Goal: Task Accomplishment & Management: Use online tool/utility

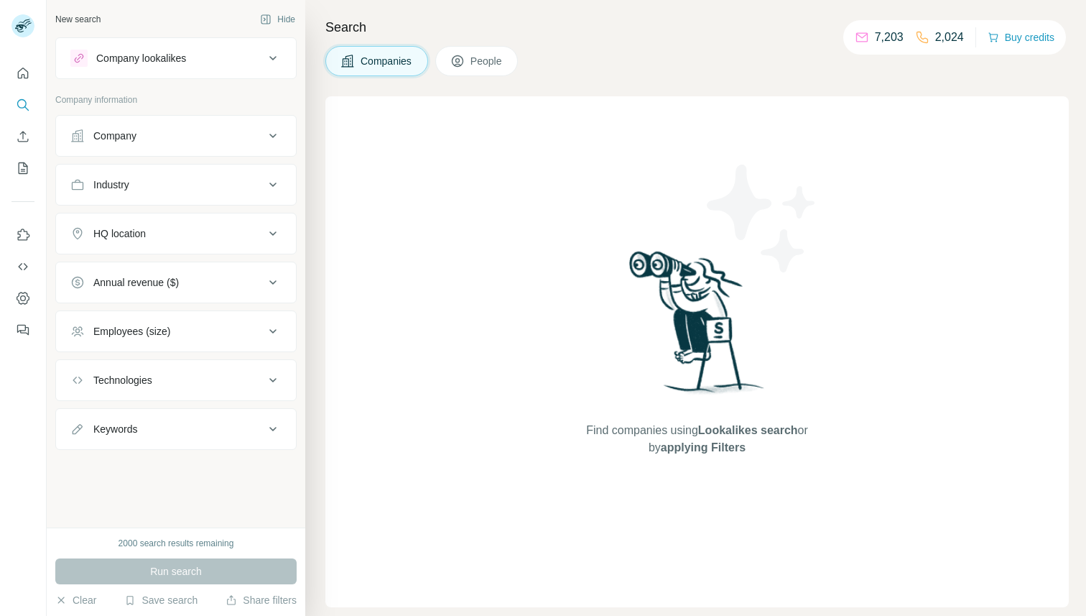
click at [484, 62] on span "People" at bounding box center [486, 61] width 33 height 14
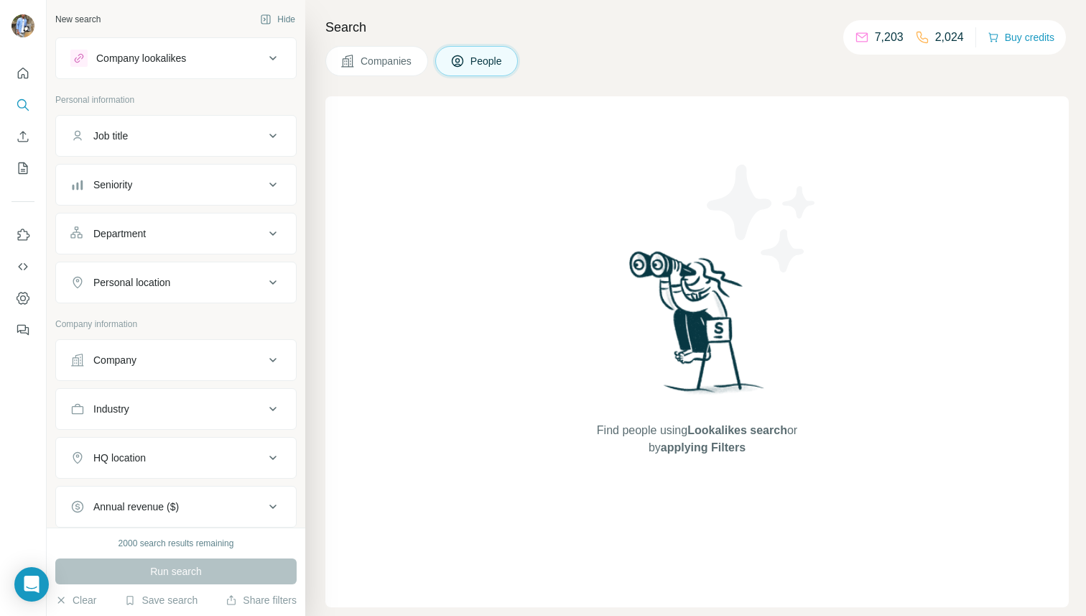
click at [140, 182] on div "Seniority" at bounding box center [167, 184] width 194 height 14
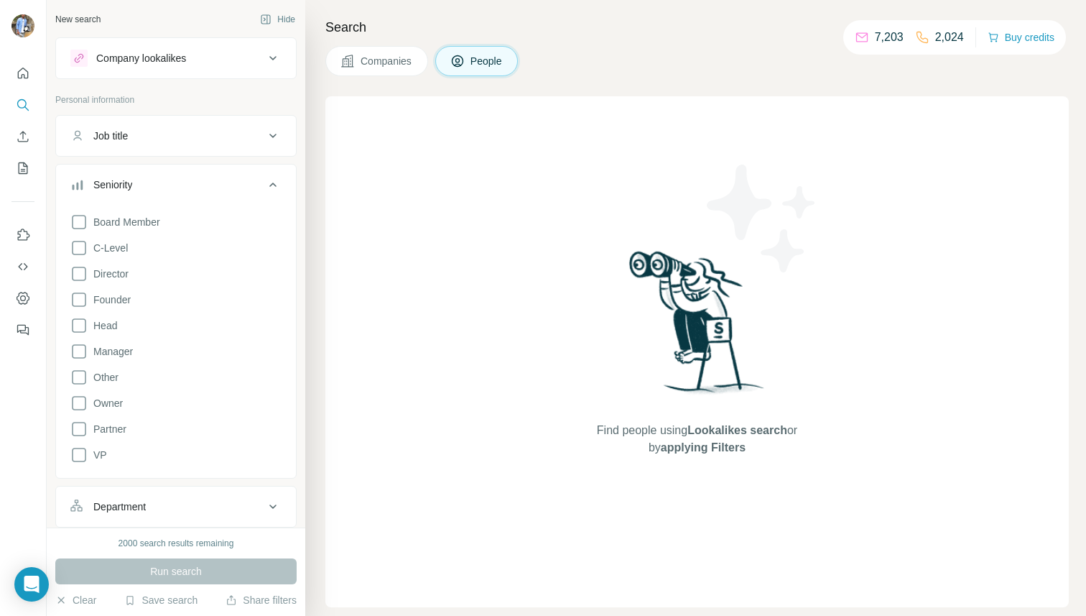
click at [140, 182] on div "Seniority" at bounding box center [167, 184] width 194 height 14
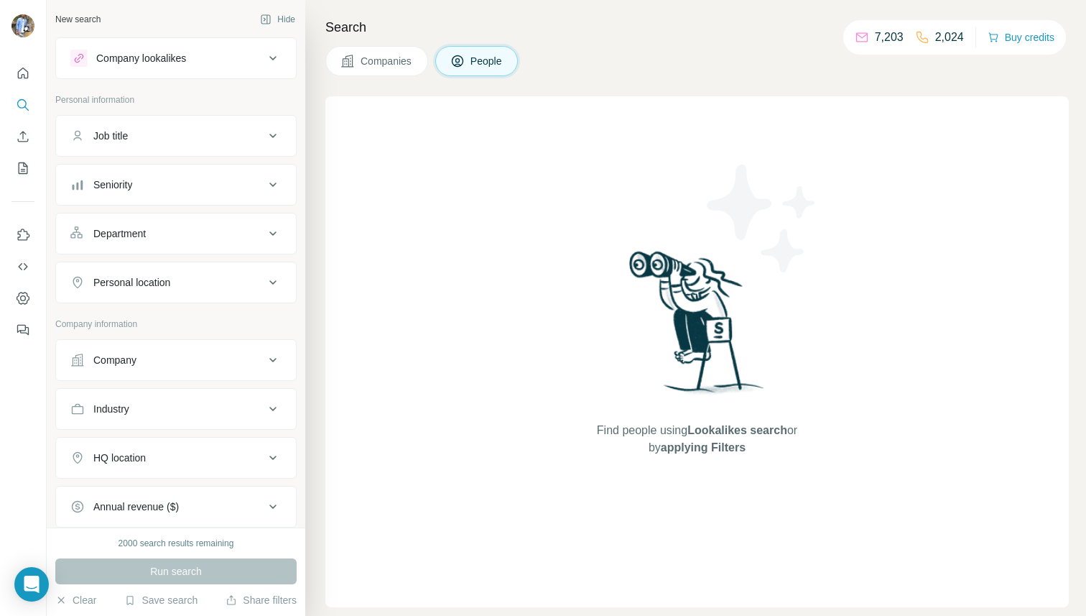
click at [118, 391] on button "Industry" at bounding box center [176, 408] width 240 height 34
click at [121, 360] on div "Company" at bounding box center [114, 360] width 43 height 14
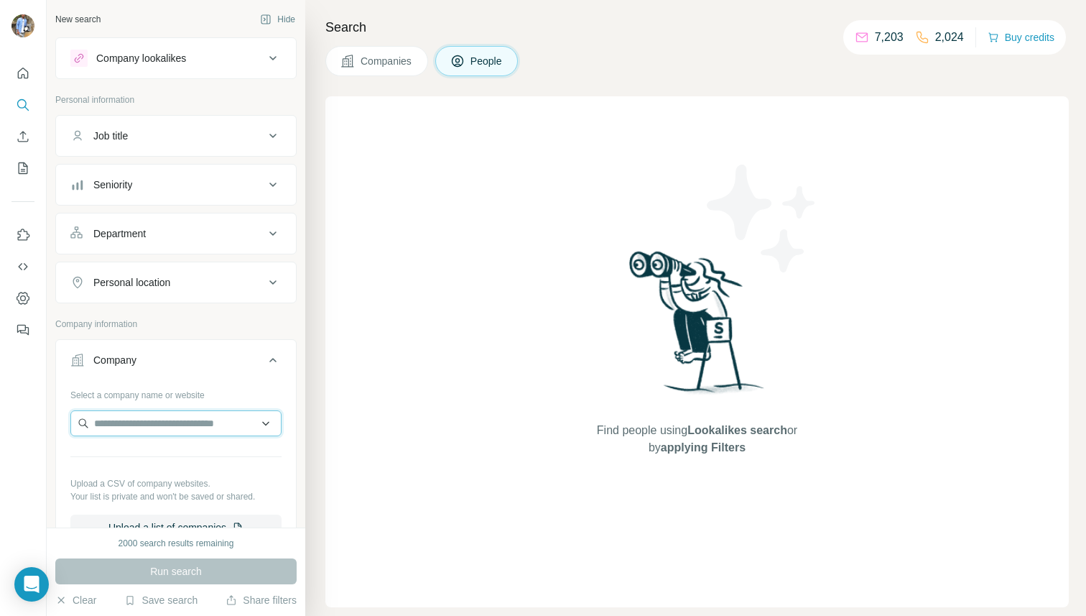
click at [120, 421] on input "text" at bounding box center [175, 423] width 211 height 26
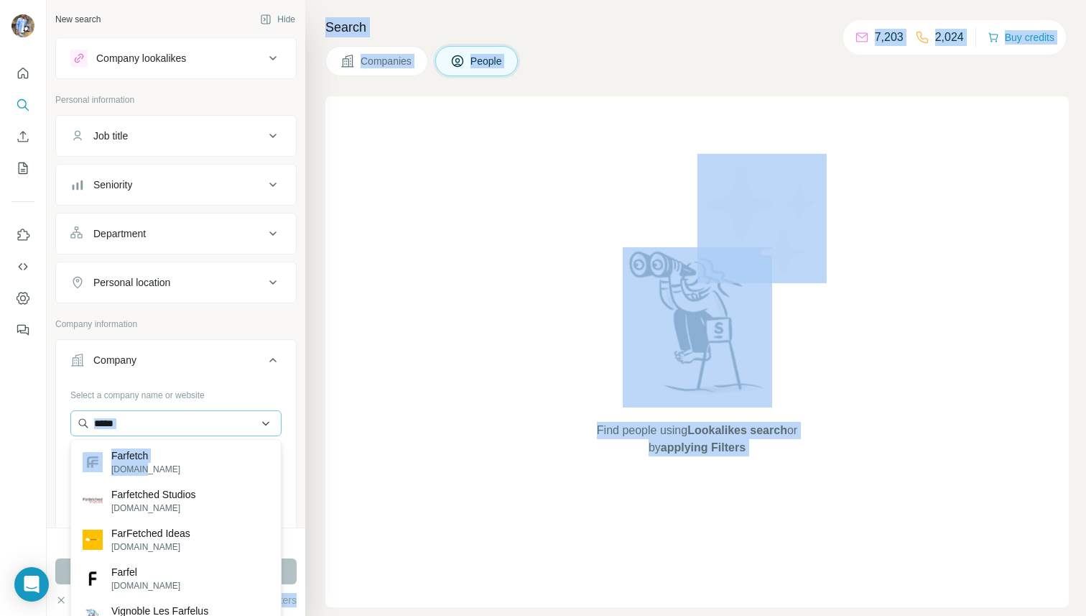
drag, startPoint x: 138, startPoint y: 465, endPoint x: 139, endPoint y: 425, distance: 39.5
click at [139, 425] on body "New search Hide Company lookalikes Personal information Job title Seniority Dep…" at bounding box center [543, 308] width 1086 height 616
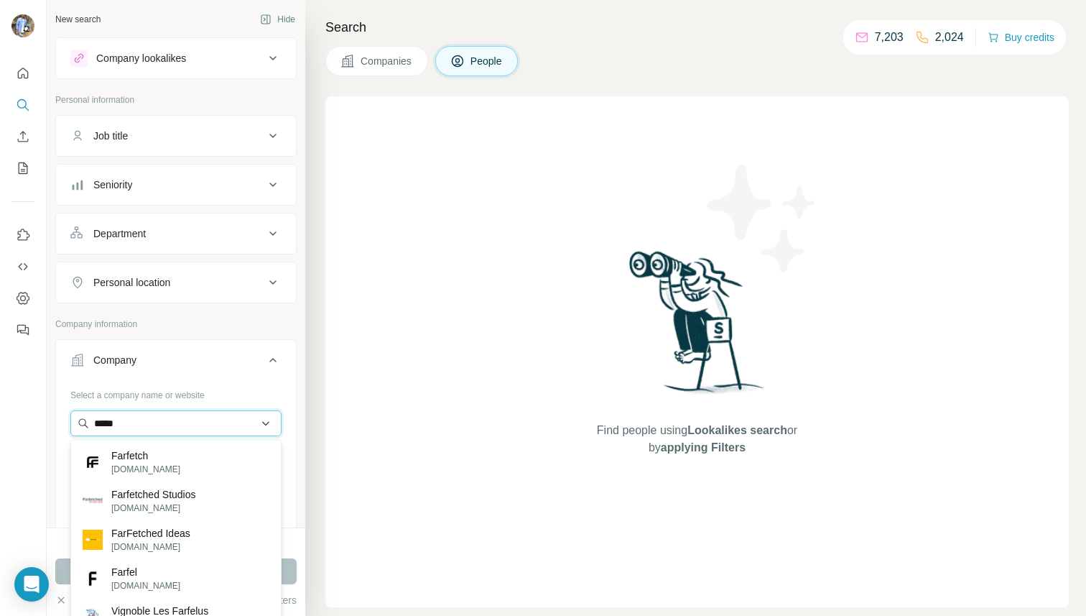
click at [139, 425] on input "*****" at bounding box center [175, 423] width 211 height 26
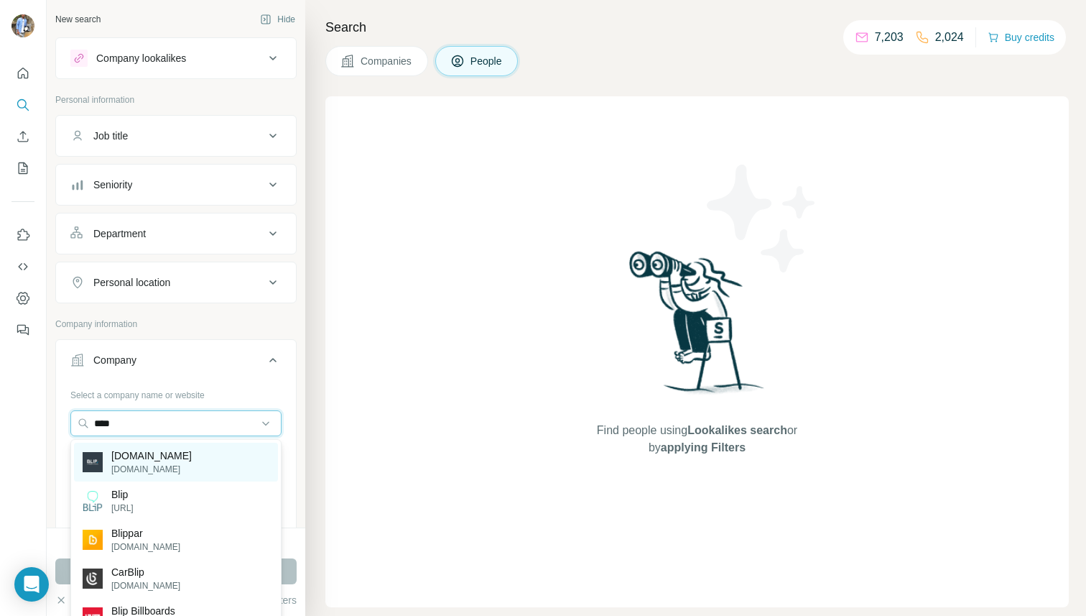
type input "****"
click at [159, 461] on div "[DOMAIN_NAME] [DOMAIN_NAME]" at bounding box center [176, 461] width 204 height 39
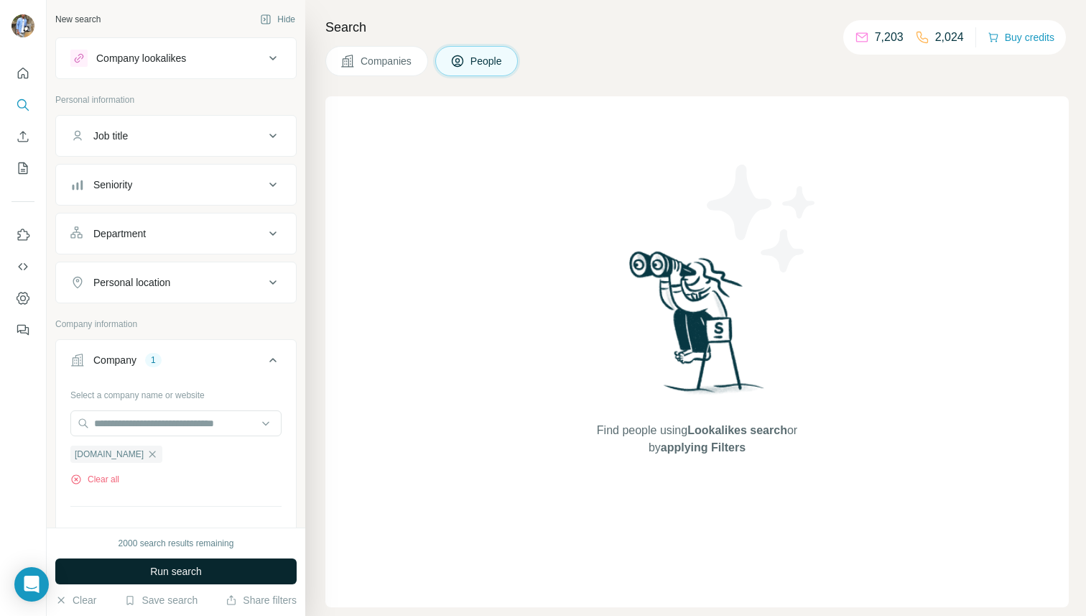
click at [158, 567] on span "Run search" at bounding box center [176, 571] width 52 height 14
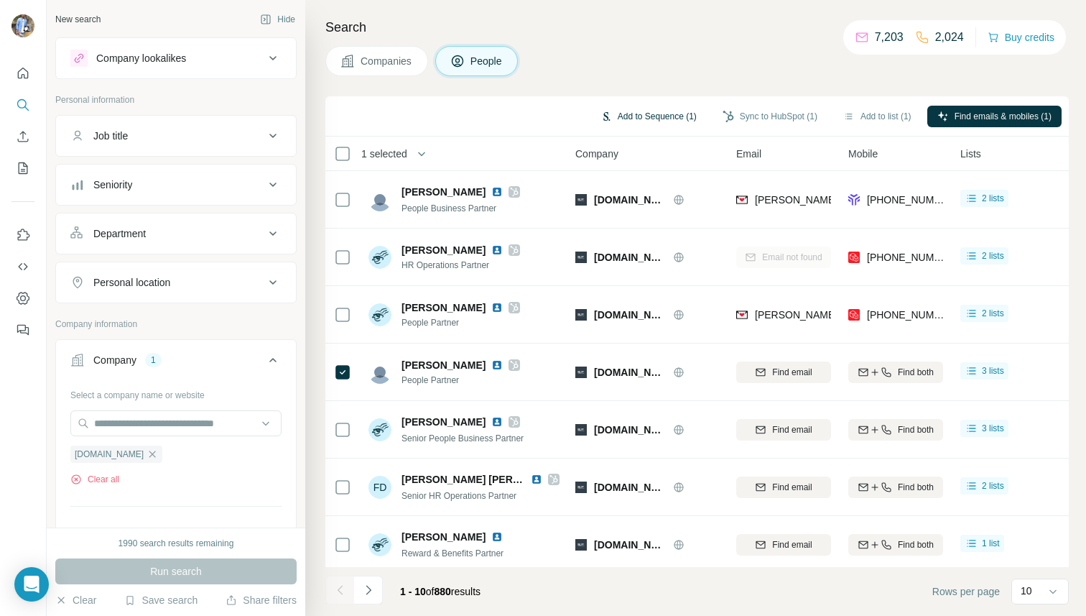
click at [654, 115] on button "Add to Sequence (1)" at bounding box center [648, 117] width 116 height 22
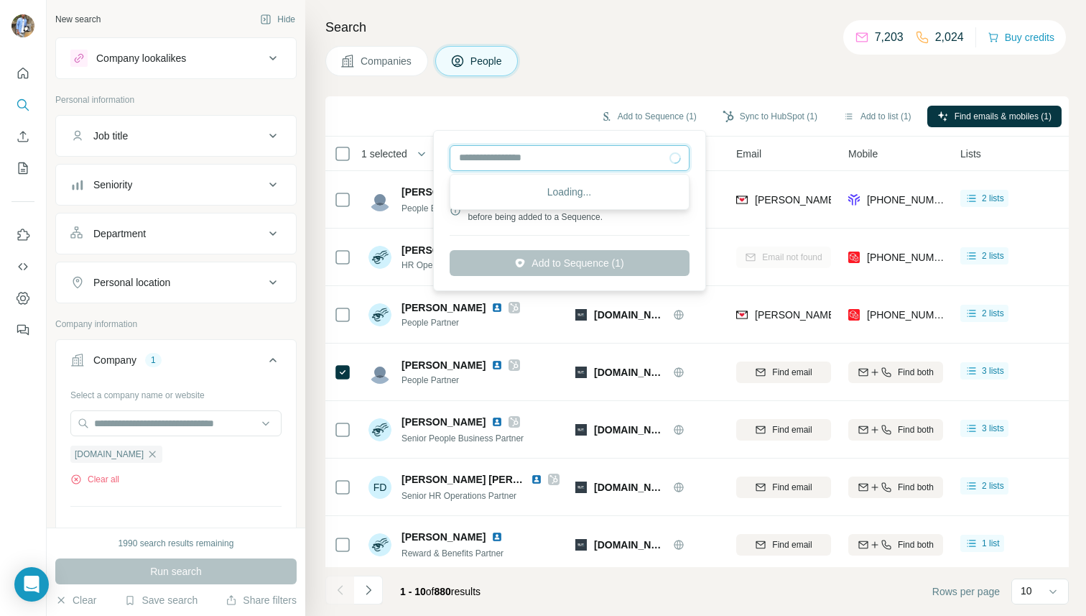
click at [565, 167] on input "text" at bounding box center [570, 158] width 240 height 26
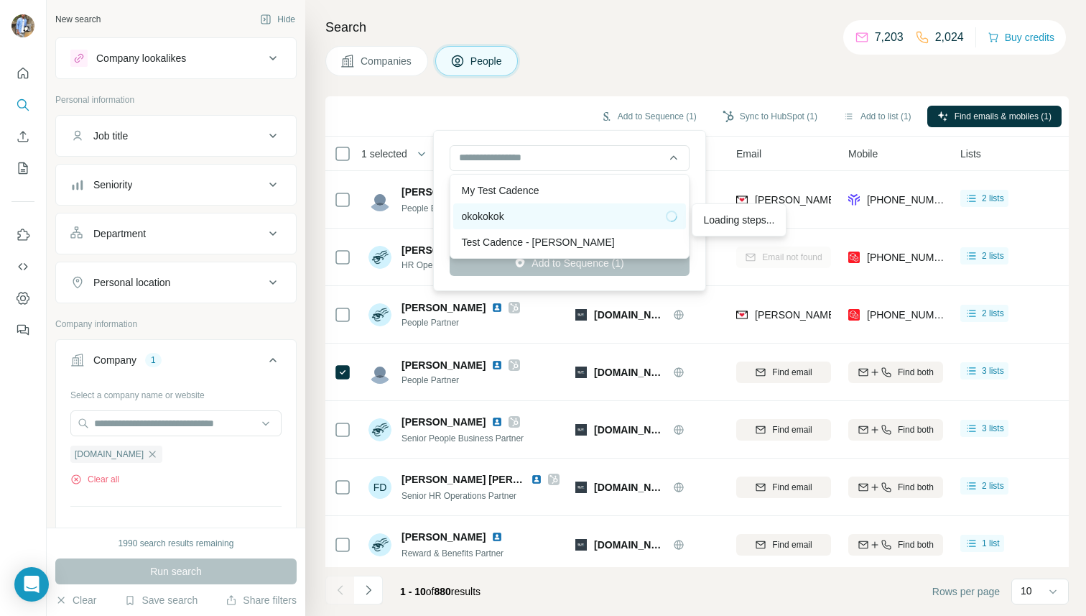
click at [537, 209] on div "okokokok" at bounding box center [569, 216] width 215 height 14
type input "**********"
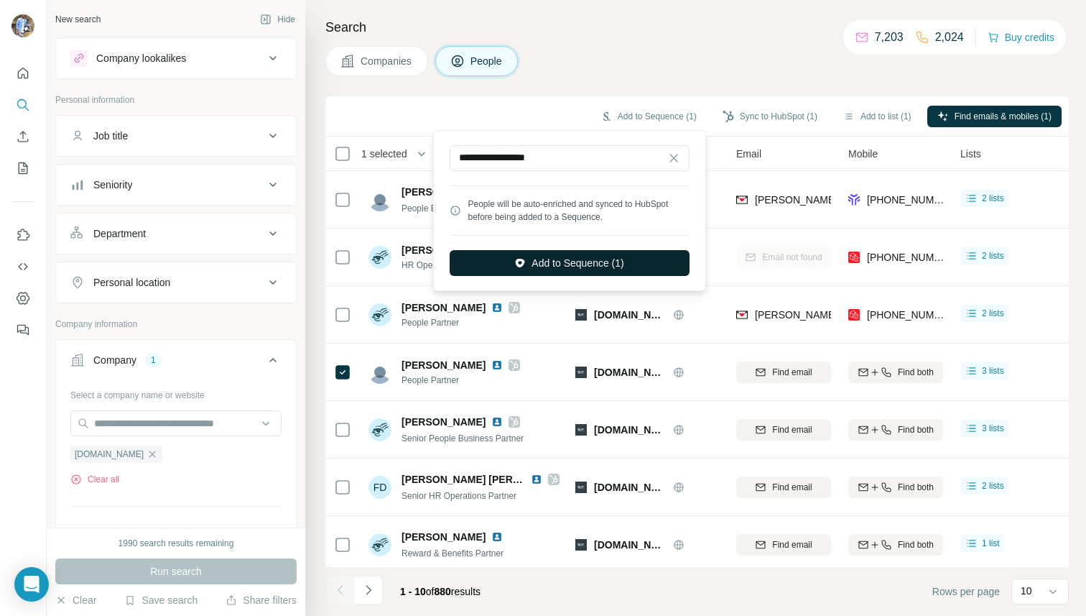
click at [547, 260] on button "Add to Sequence (1)" at bounding box center [570, 263] width 240 height 26
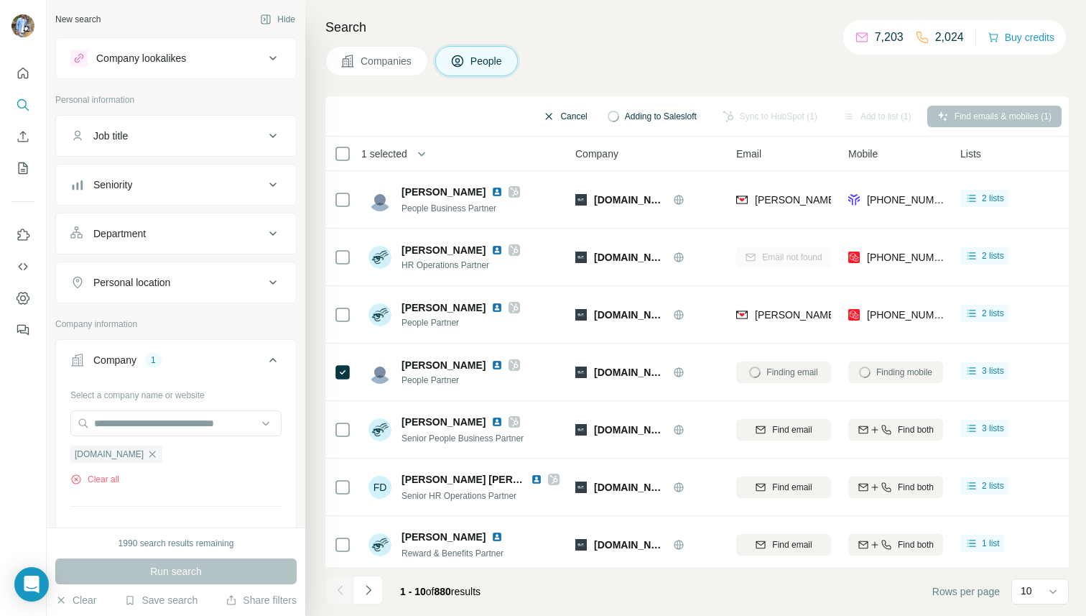
click at [547, 109] on button "Cancel" at bounding box center [565, 117] width 64 height 22
click at [632, 113] on button "Add to Sequence (1)" at bounding box center [648, 117] width 116 height 22
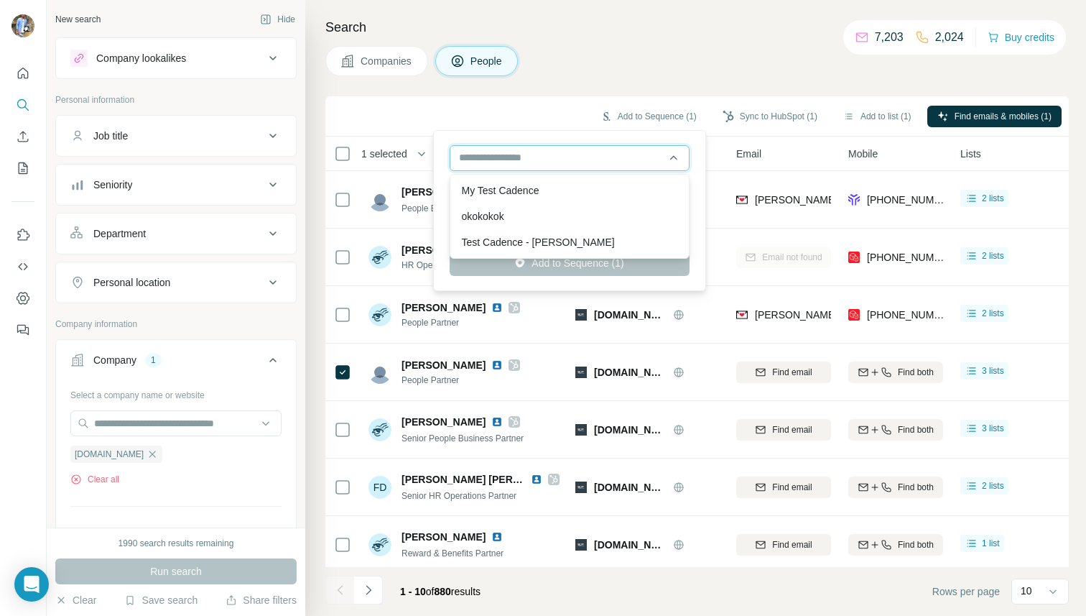
click at [580, 162] on input "text" at bounding box center [570, 158] width 240 height 26
click at [524, 212] on div "okokokok" at bounding box center [569, 216] width 215 height 14
type input "**********"
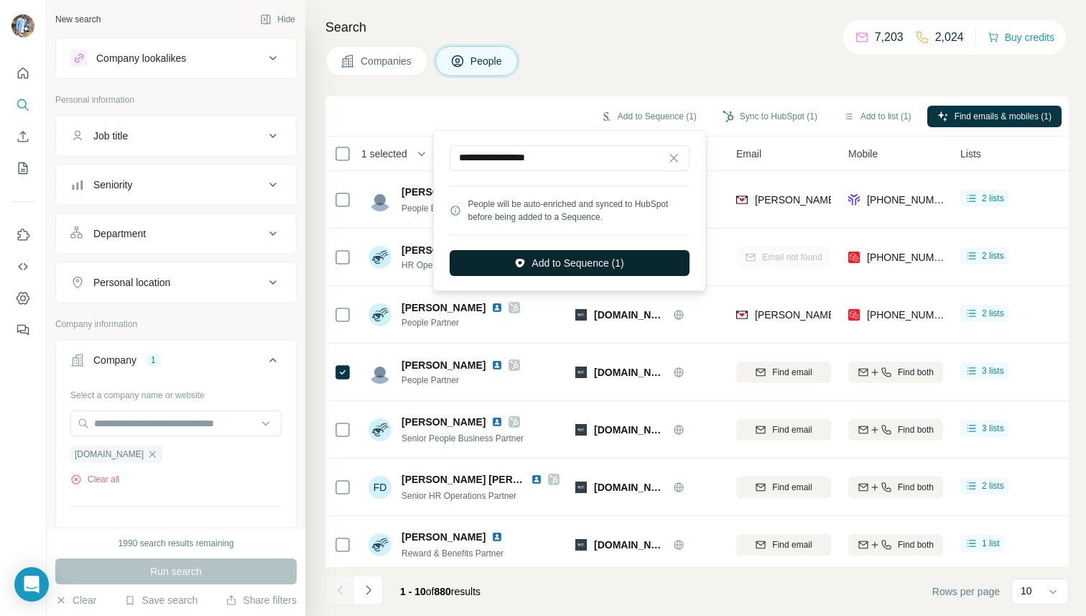
click at [582, 256] on button "Add to Sequence (1)" at bounding box center [570, 263] width 240 height 26
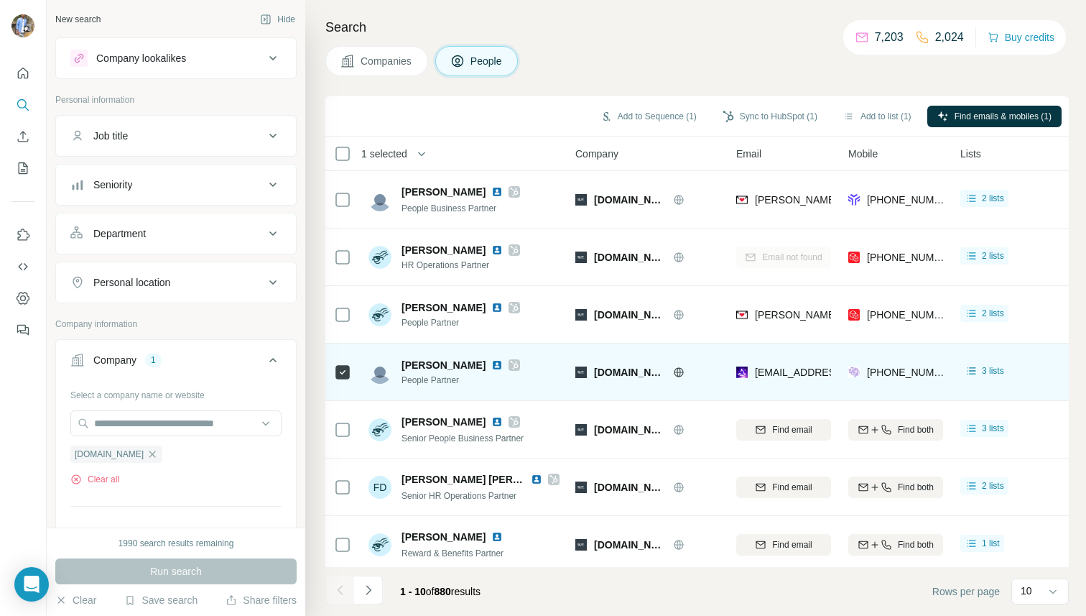
click at [343, 362] on div at bounding box center [342, 372] width 17 height 40
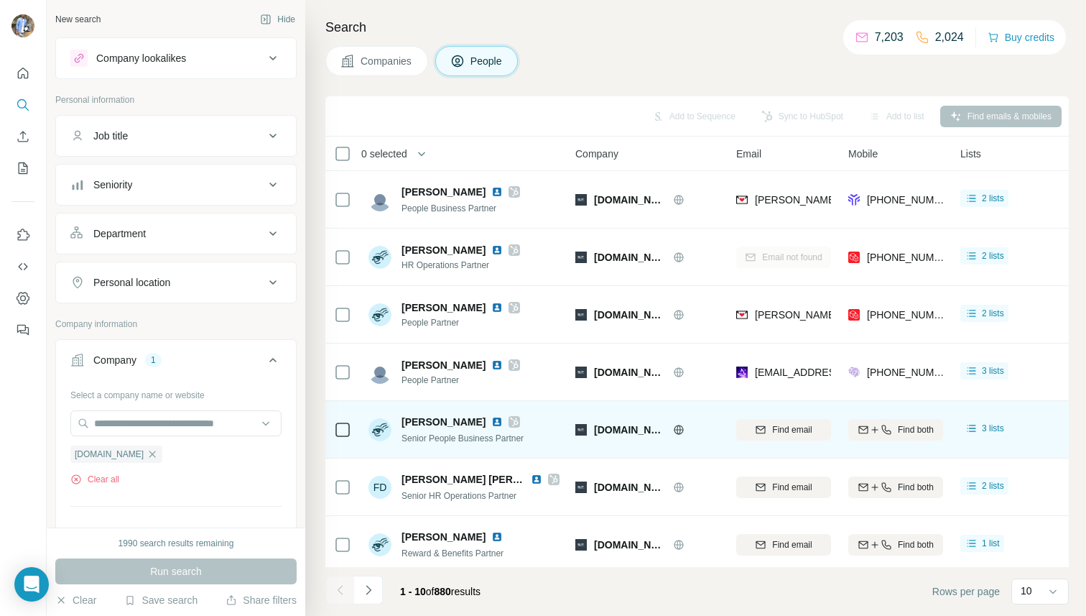
click at [341, 442] on div at bounding box center [342, 429] width 17 height 40
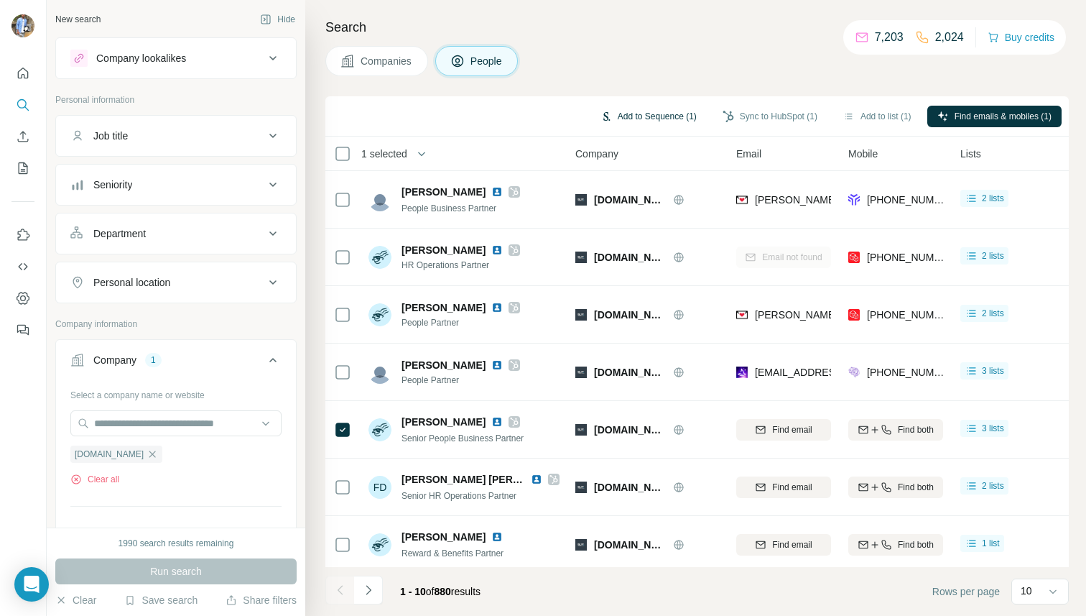
click at [624, 117] on button "Add to Sequence (1)" at bounding box center [648, 117] width 116 height 22
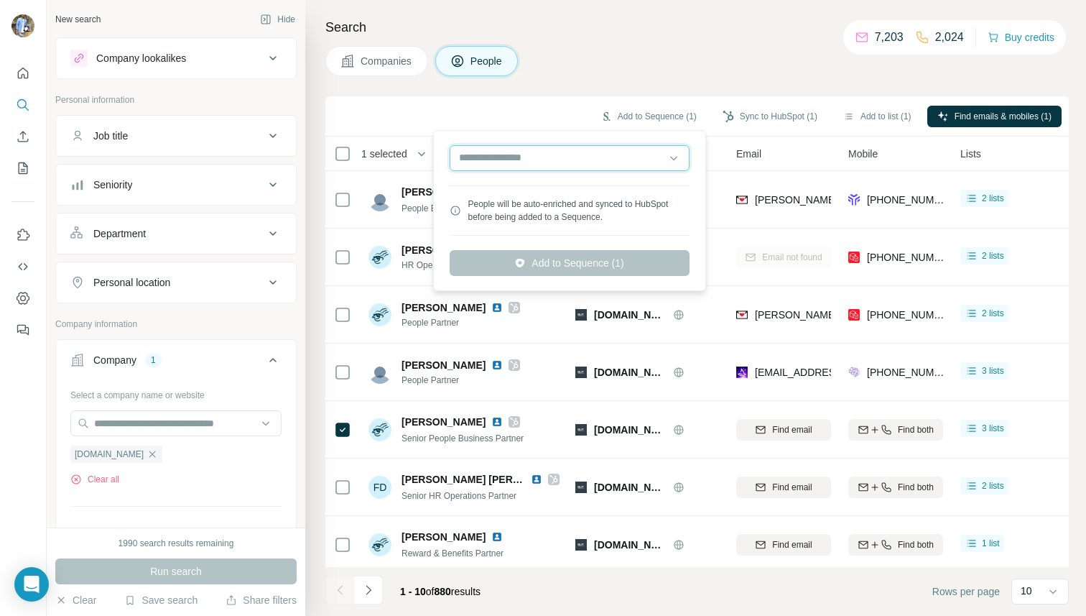
click at [577, 165] on input "text" at bounding box center [570, 158] width 240 height 26
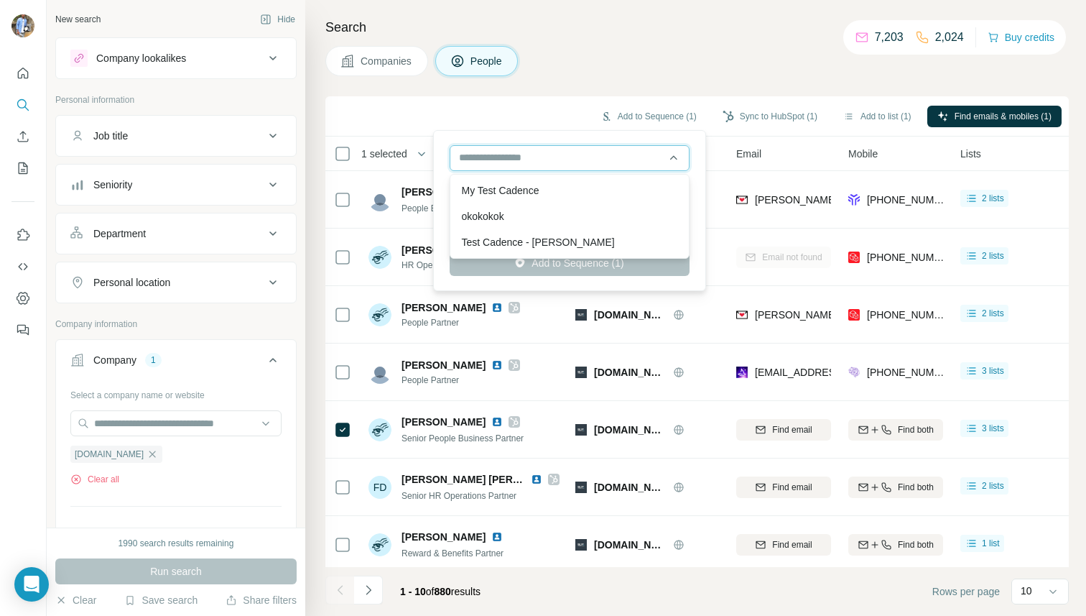
click at [577, 165] on input "text" at bounding box center [570, 158] width 240 height 26
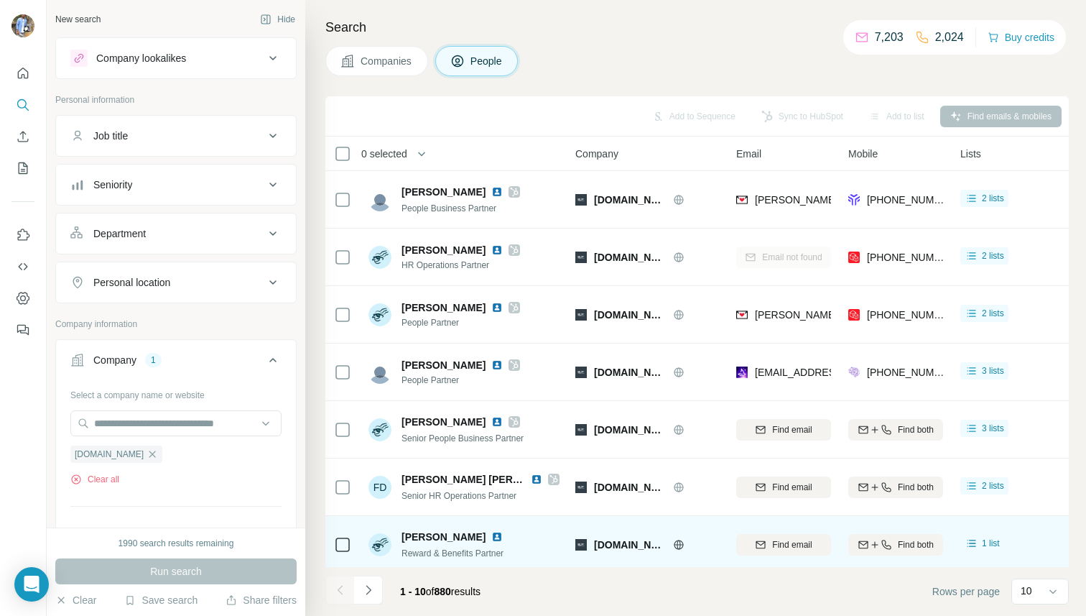
click at [344, 536] on icon at bounding box center [342, 544] width 17 height 17
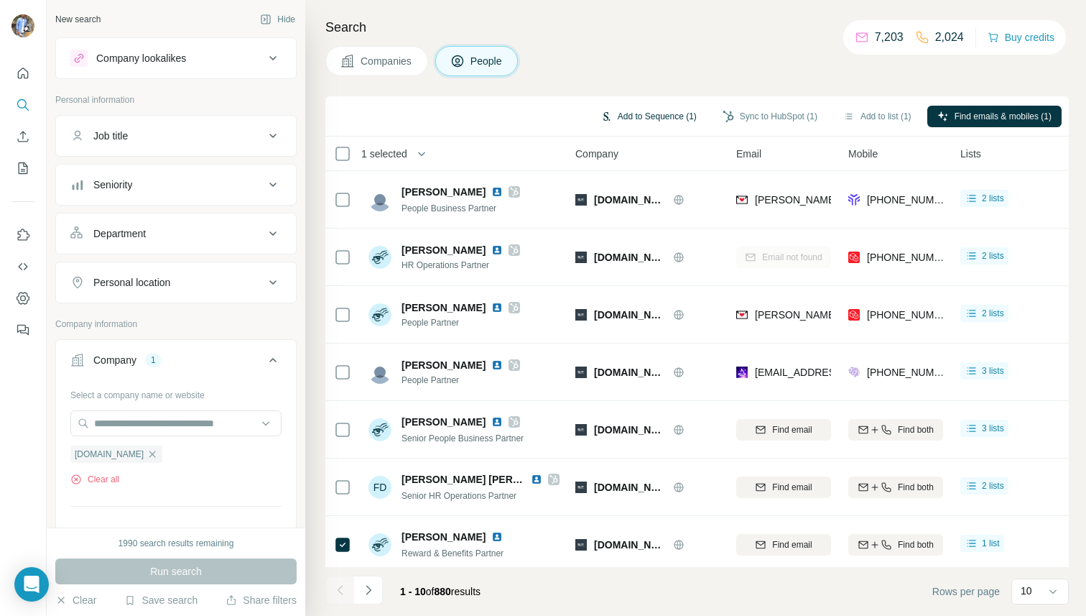
click at [641, 116] on button "Add to Sequence (1)" at bounding box center [648, 117] width 116 height 22
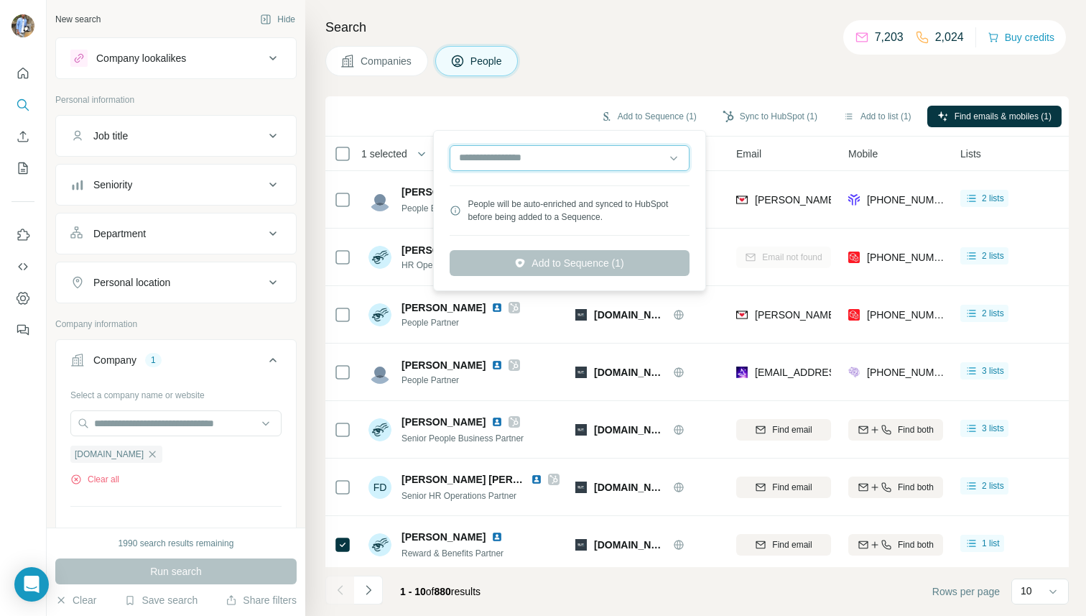
click at [514, 167] on input "text" at bounding box center [570, 158] width 240 height 26
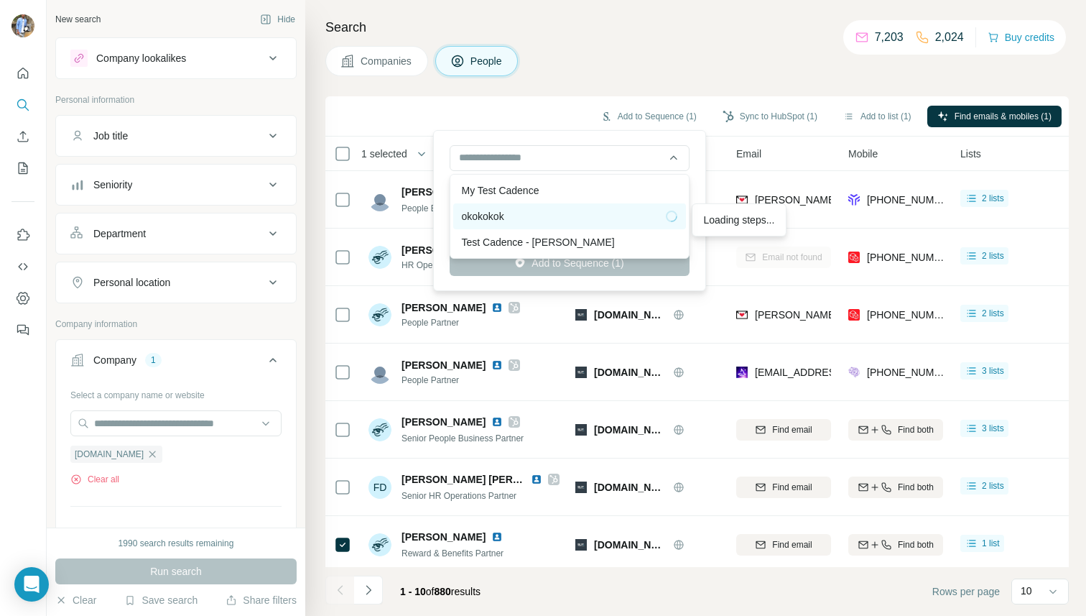
click at [509, 216] on div "okokokok" at bounding box center [569, 216] width 215 height 14
type input "**********"
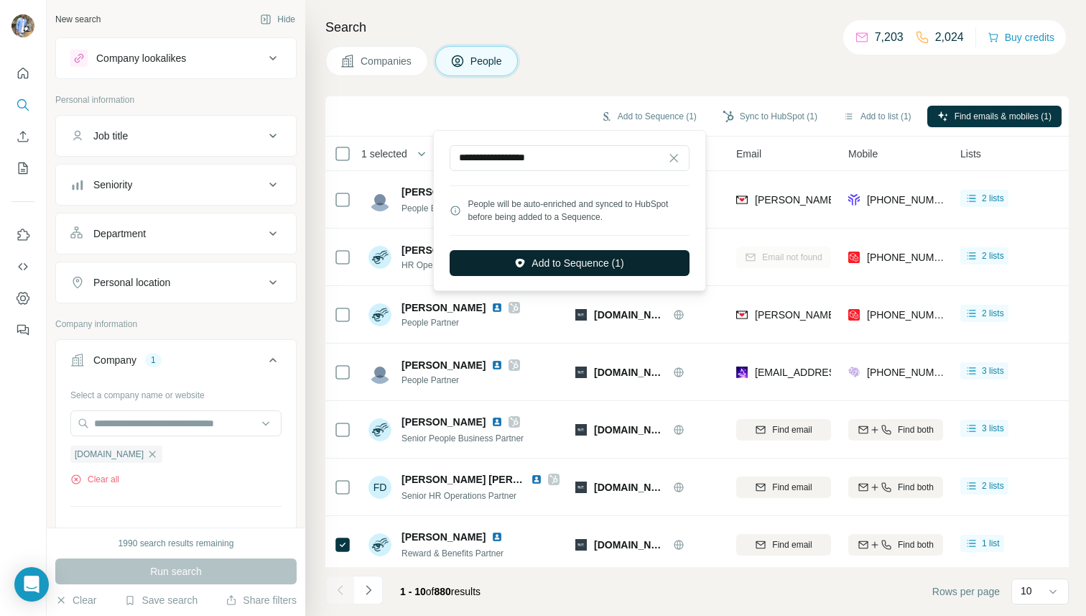
click at [552, 259] on button "Add to Sequence (1)" at bounding box center [570, 263] width 240 height 26
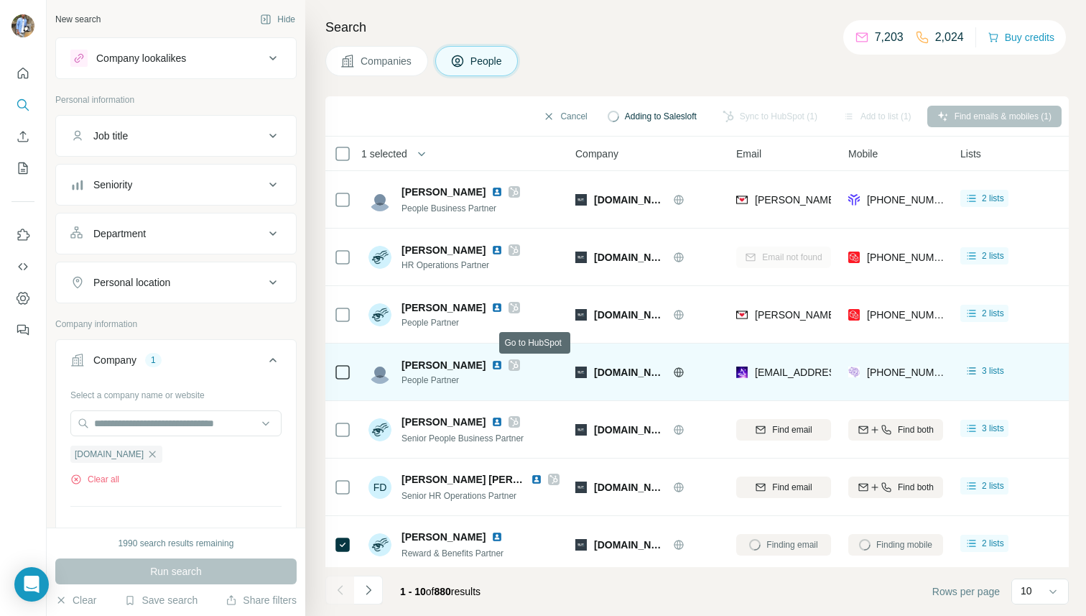
click at [519, 360] on icon at bounding box center [514, 364] width 9 height 11
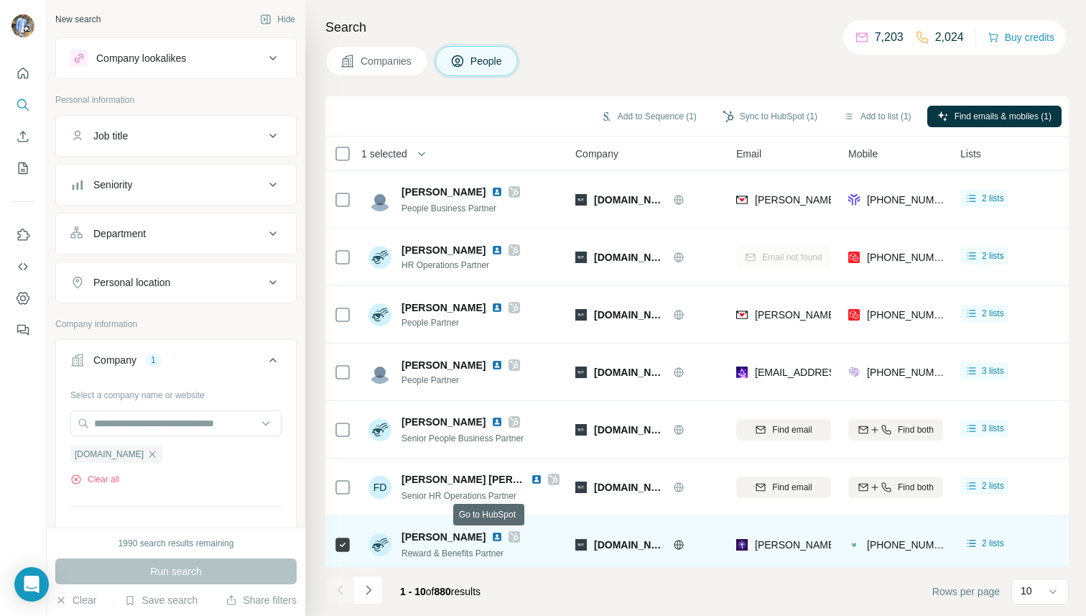
click at [510, 536] on icon at bounding box center [514, 536] width 9 height 11
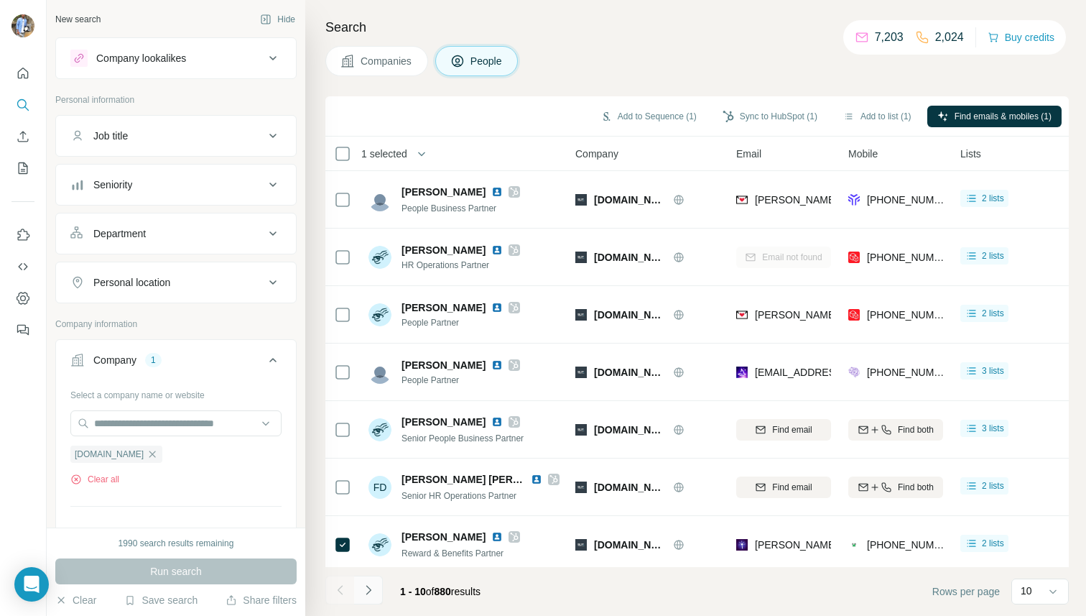
click at [373, 585] on icon "Navigate to next page" at bounding box center [368, 590] width 14 height 14
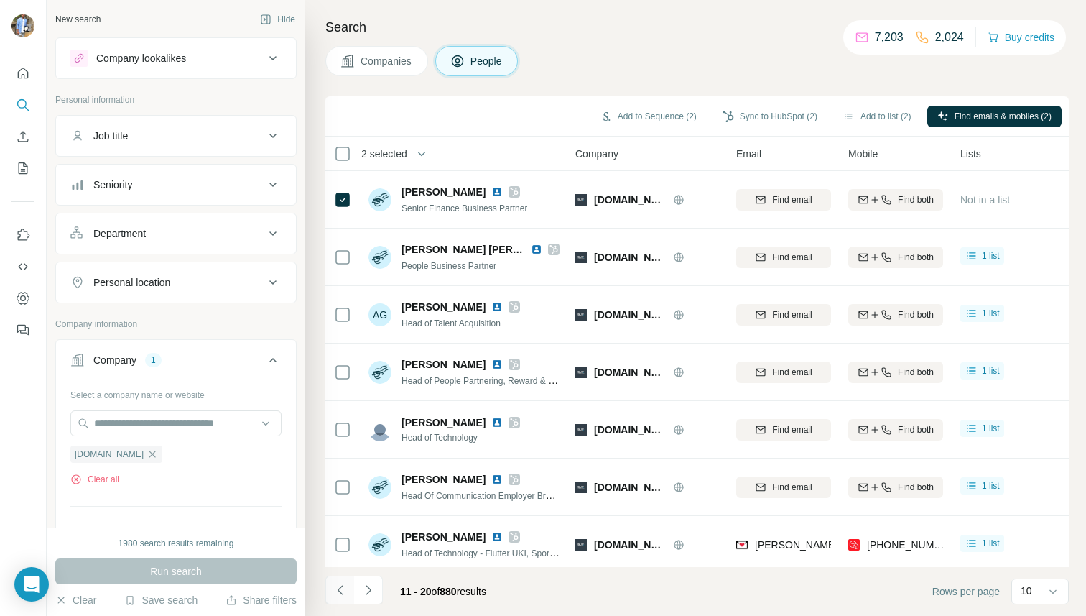
click at [340, 590] on icon "Navigate to previous page" at bounding box center [340, 590] width 14 height 14
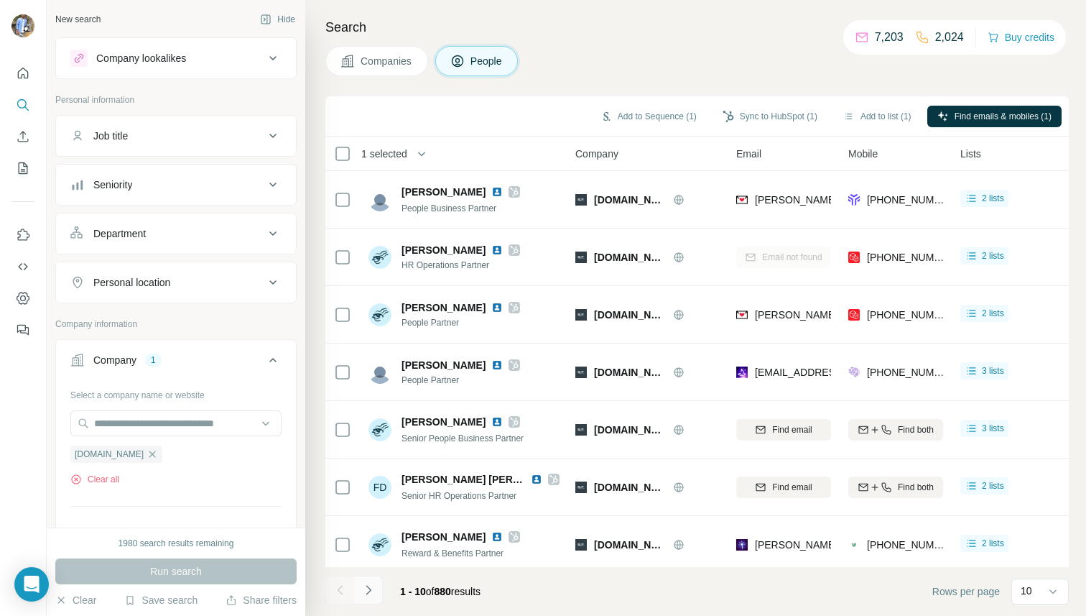
click at [369, 590] on icon "Navigate to next page" at bounding box center [368, 589] width 5 height 9
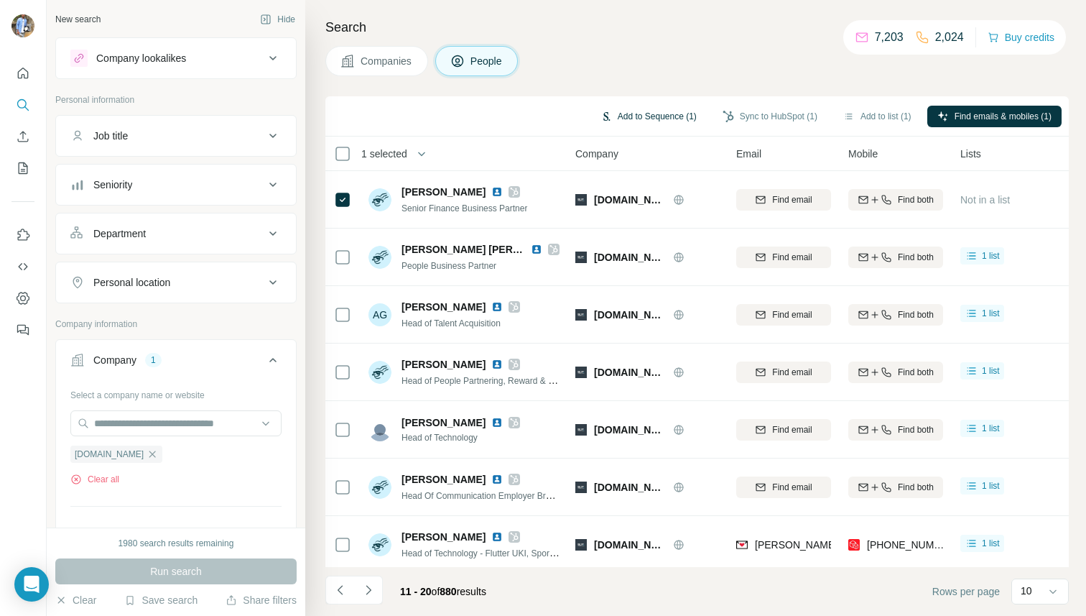
click at [634, 112] on button "Add to Sequence (1)" at bounding box center [648, 117] width 116 height 22
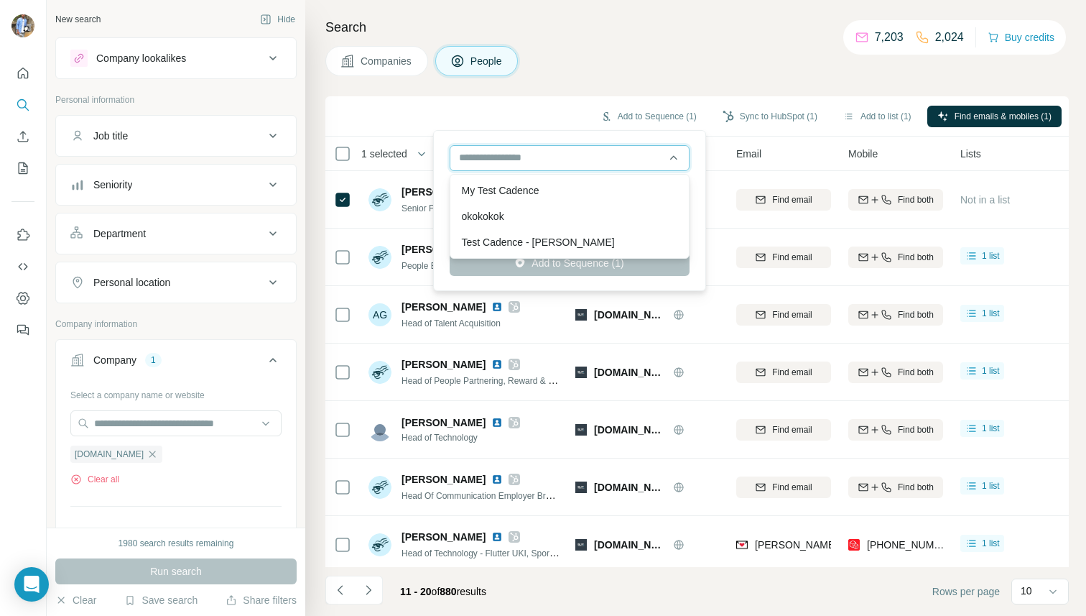
click at [593, 166] on input "text" at bounding box center [570, 158] width 240 height 26
click at [525, 216] on div "okokokok" at bounding box center [569, 216] width 215 height 14
type input "**********"
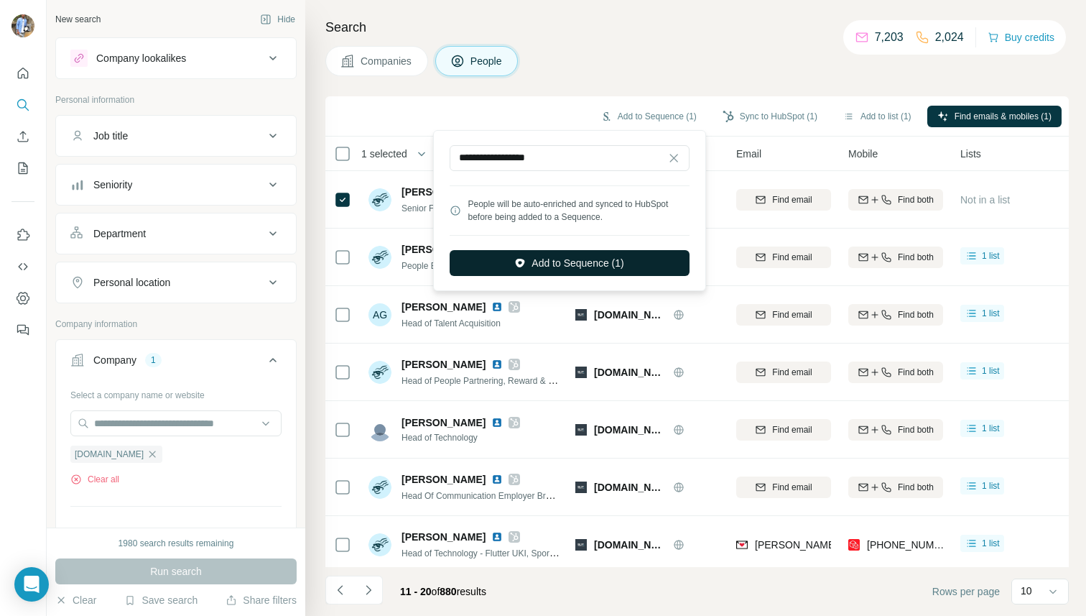
click at [552, 271] on button "Add to Sequence (1)" at bounding box center [570, 263] width 240 height 26
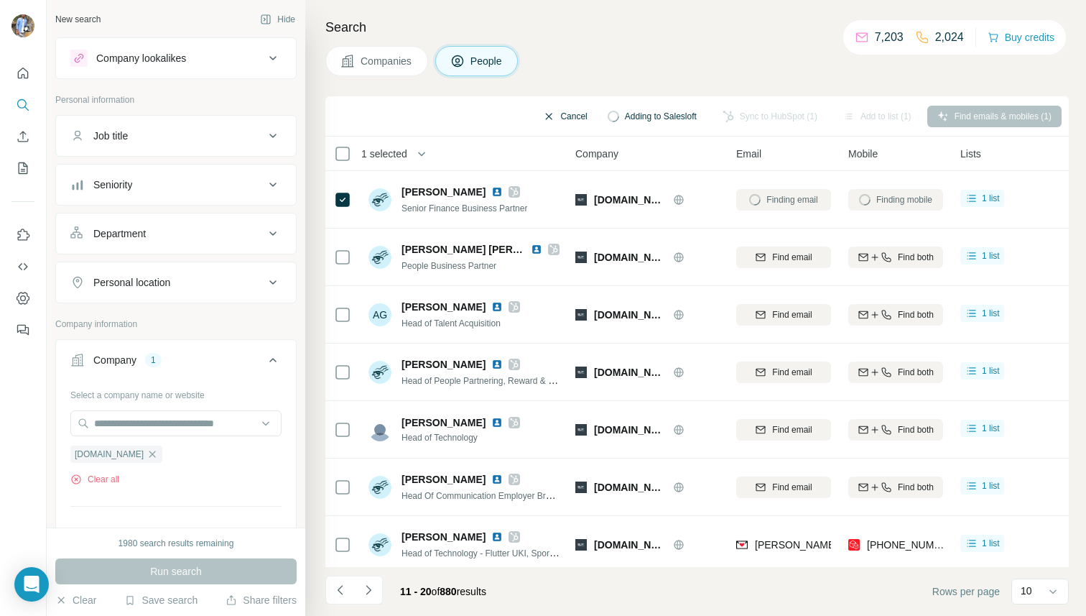
click at [554, 116] on button "Cancel" at bounding box center [565, 117] width 64 height 22
click at [371, 586] on icon "Navigate to next page" at bounding box center [368, 590] width 14 height 14
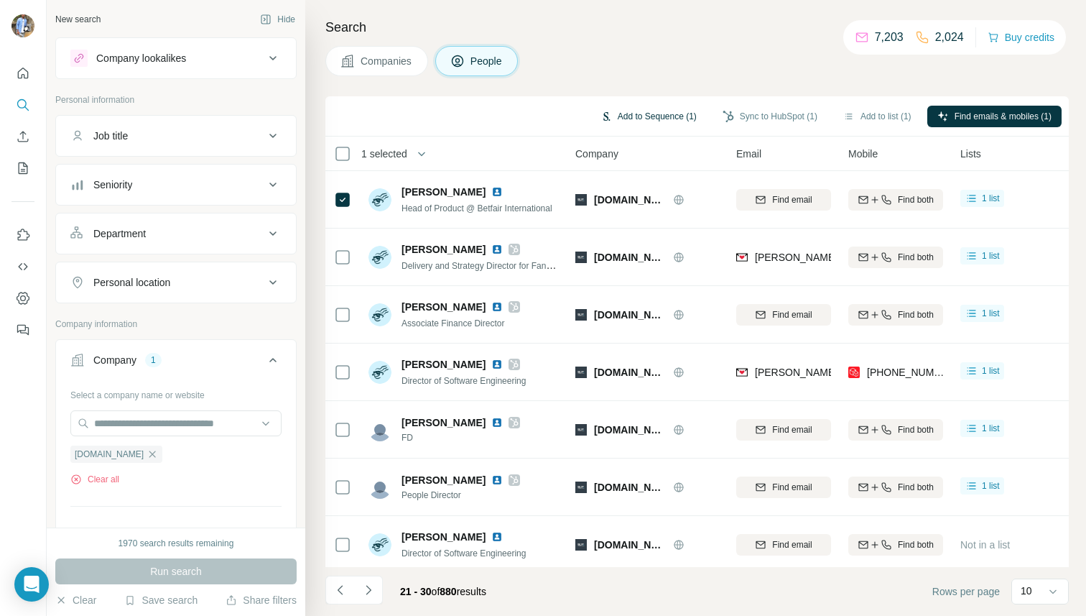
click at [614, 121] on button "Add to Sequence (1)" at bounding box center [648, 117] width 116 height 22
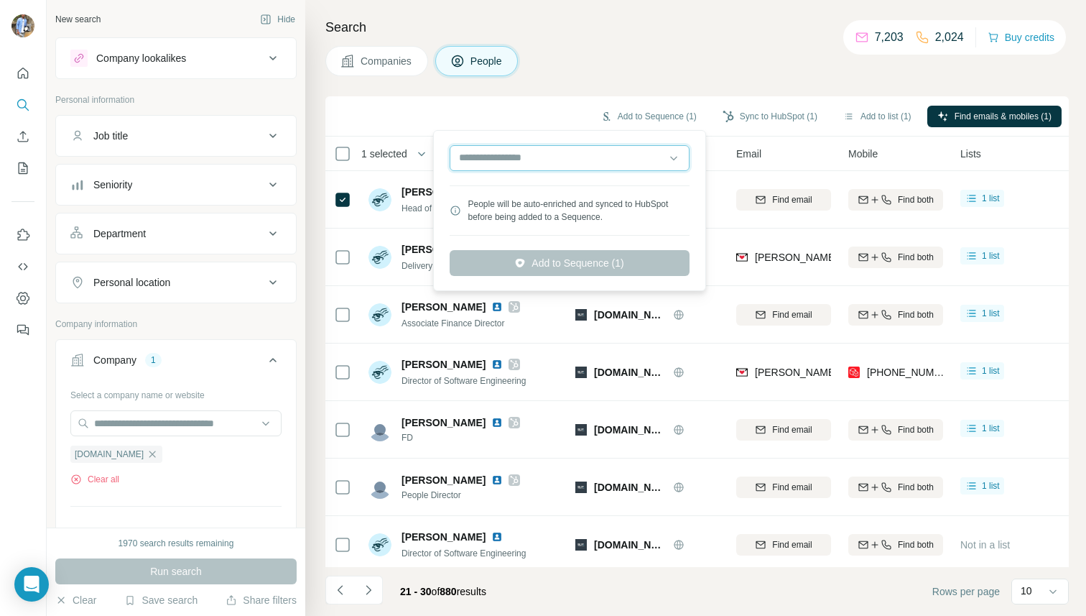
click at [529, 168] on input "text" at bounding box center [570, 158] width 240 height 26
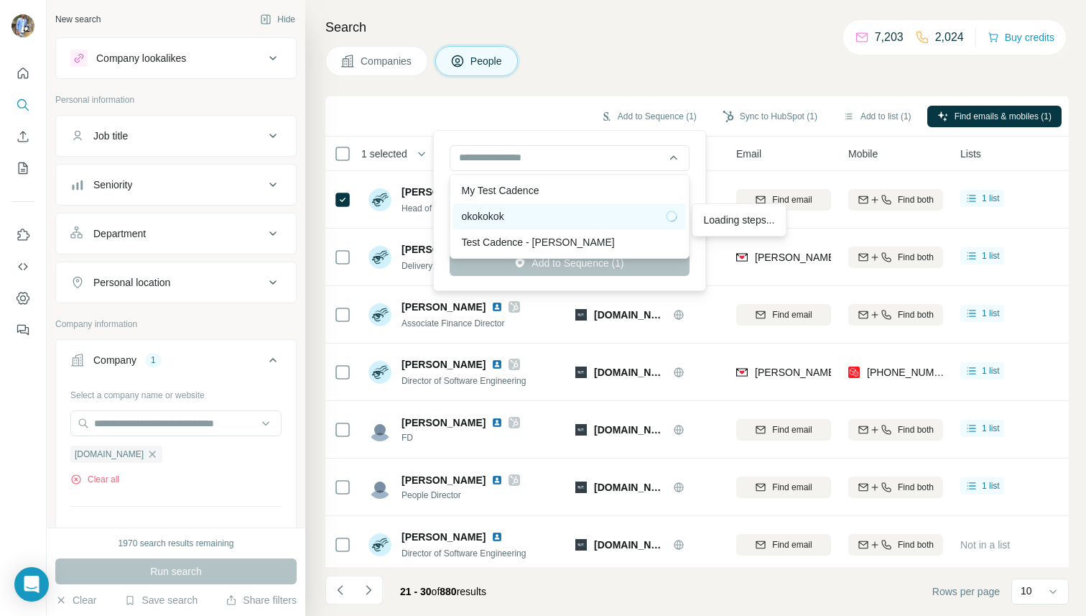
click at [501, 216] on div "okokokok" at bounding box center [569, 216] width 215 height 14
type input "**********"
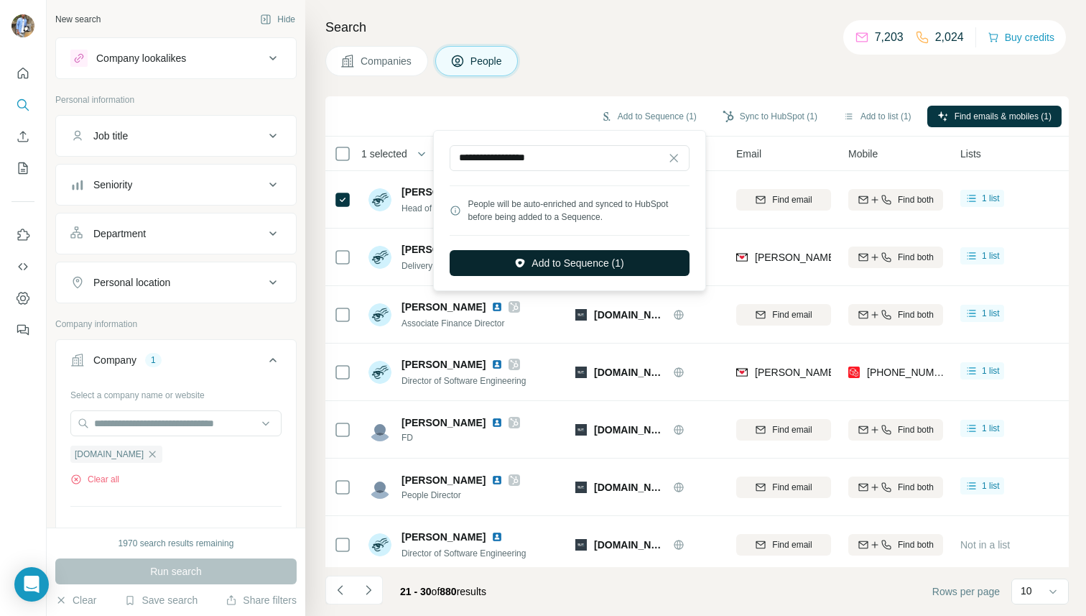
click at [539, 258] on button "Add to Sequence (1)" at bounding box center [570, 263] width 240 height 26
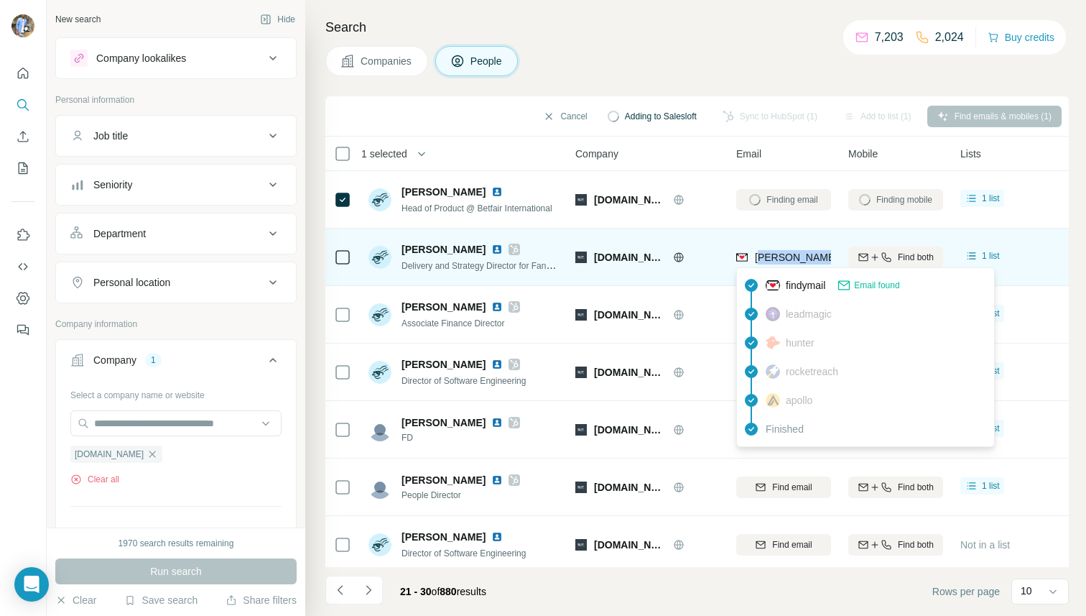
drag, startPoint x: 824, startPoint y: 254, endPoint x: 761, endPoint y: 260, distance: 62.8
click at [761, 260] on span "[PERSON_NAME][EMAIL_ADDRESS][PERSON_NAME][DOMAIN_NAME]" at bounding box center [923, 256] width 336 height 11
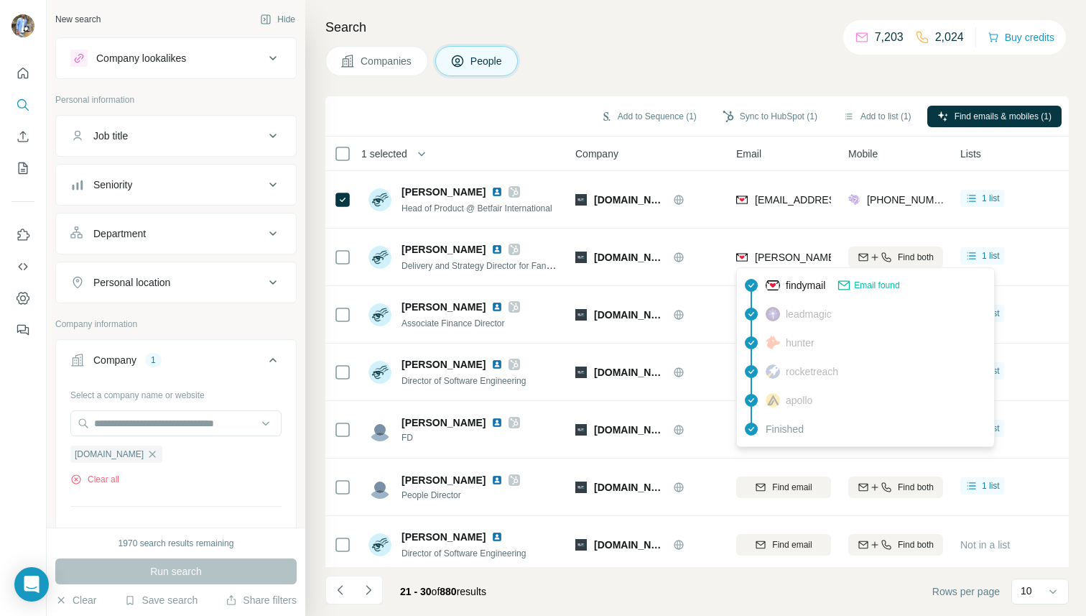
click at [748, 57] on div "Companies People" at bounding box center [696, 61] width 743 height 30
